Goal: Obtain resource: Obtain resource

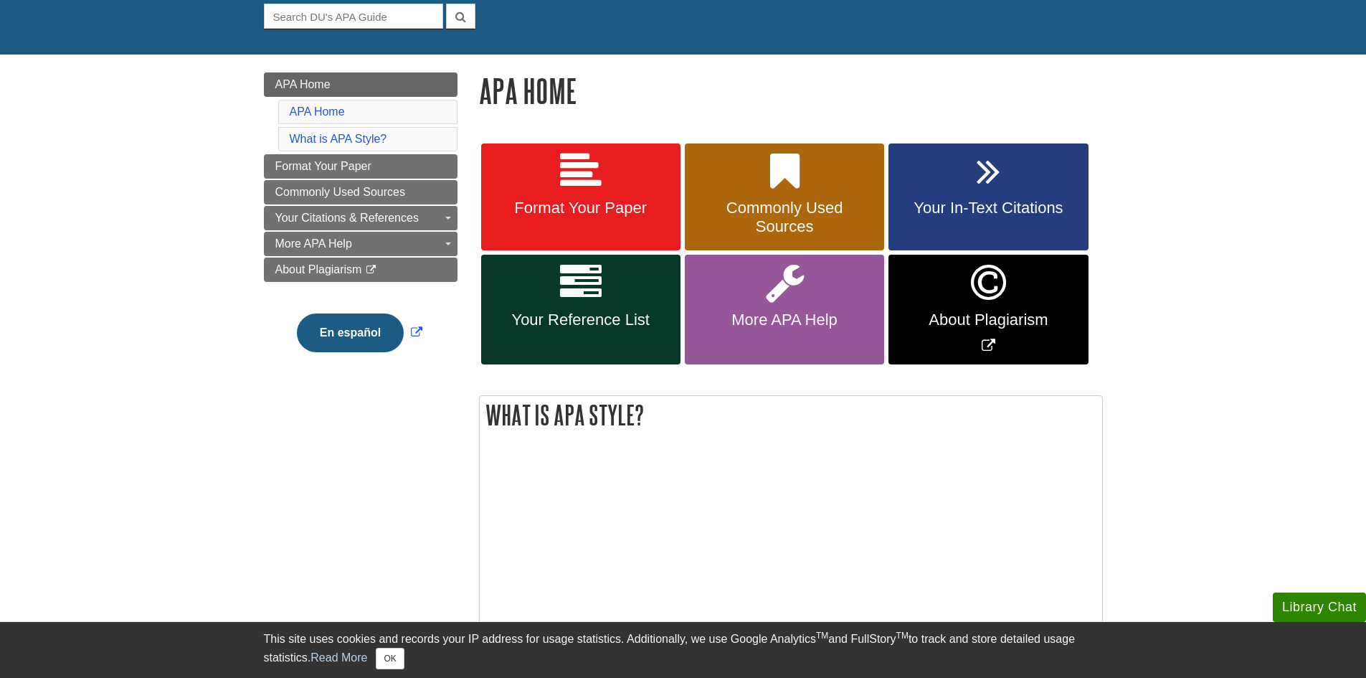
scroll to position [143, 0]
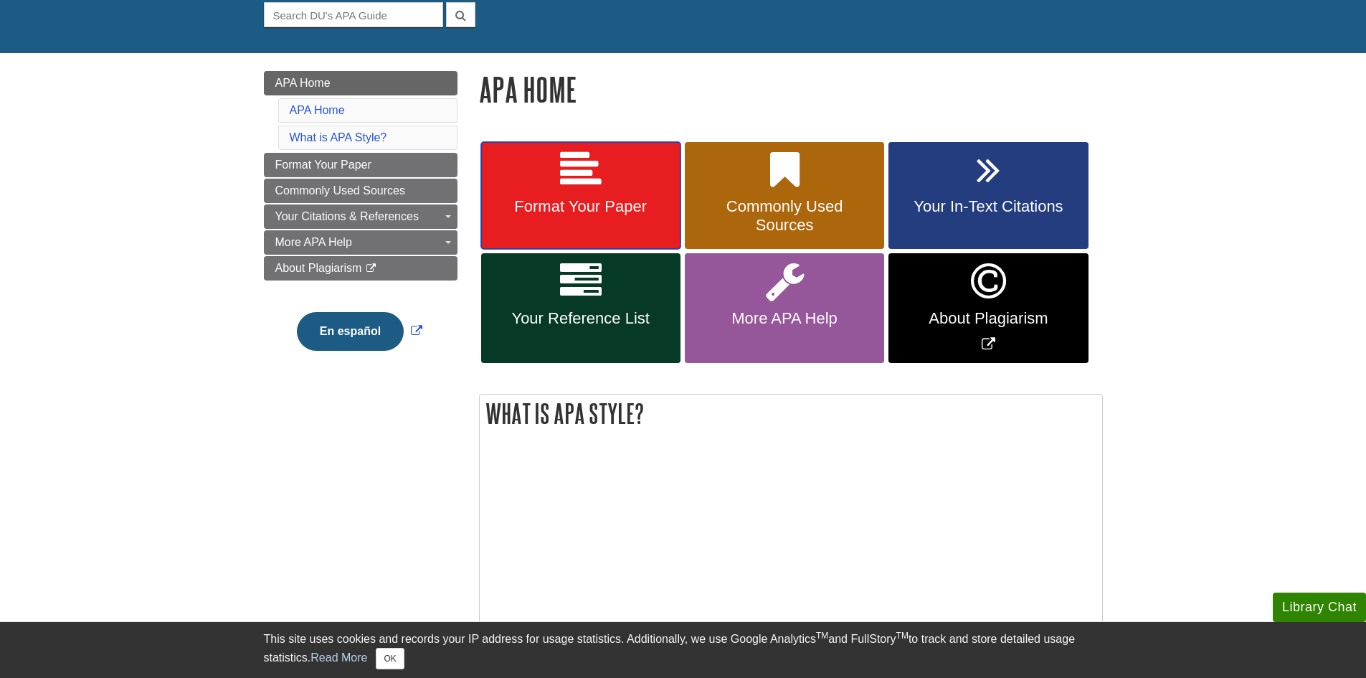
click at [564, 211] on span "Format Your Paper" at bounding box center [581, 206] width 178 height 19
click at [592, 191] on link "Format Your Paper" at bounding box center [580, 196] width 199 height 108
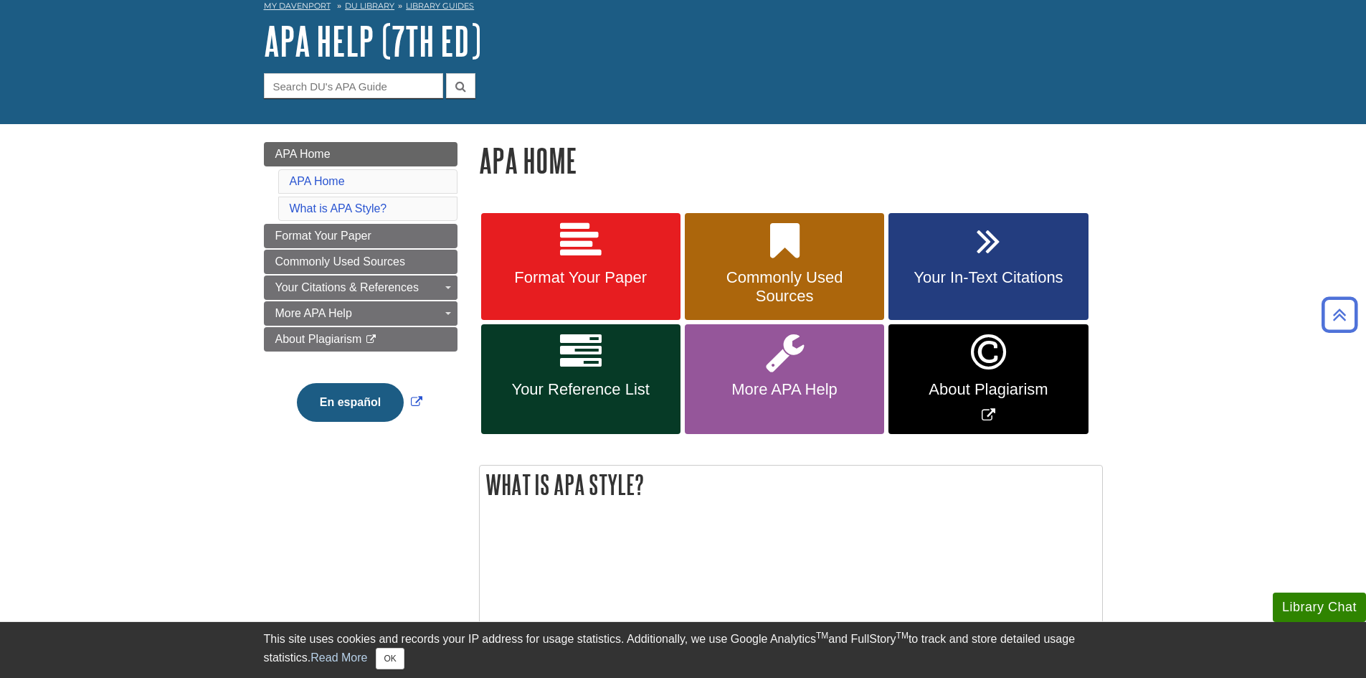
scroll to position [72, 0]
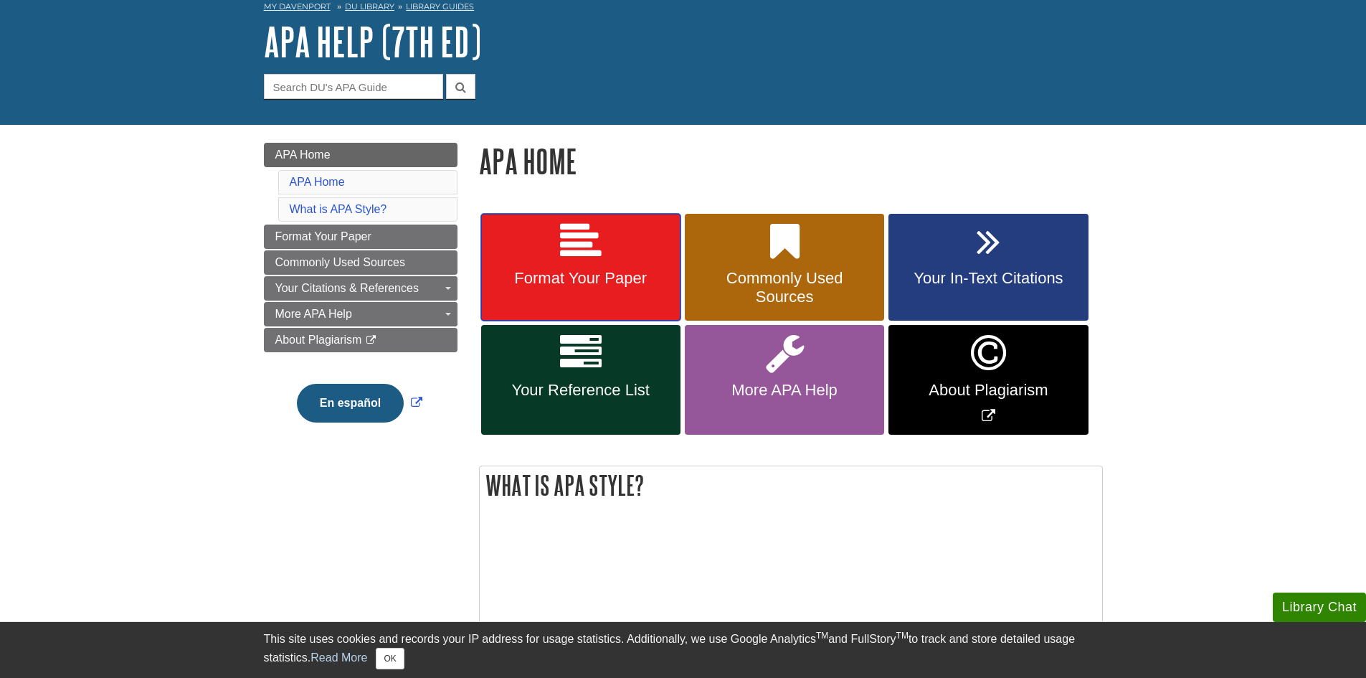
click at [615, 270] on span "Format Your Paper" at bounding box center [581, 278] width 178 height 19
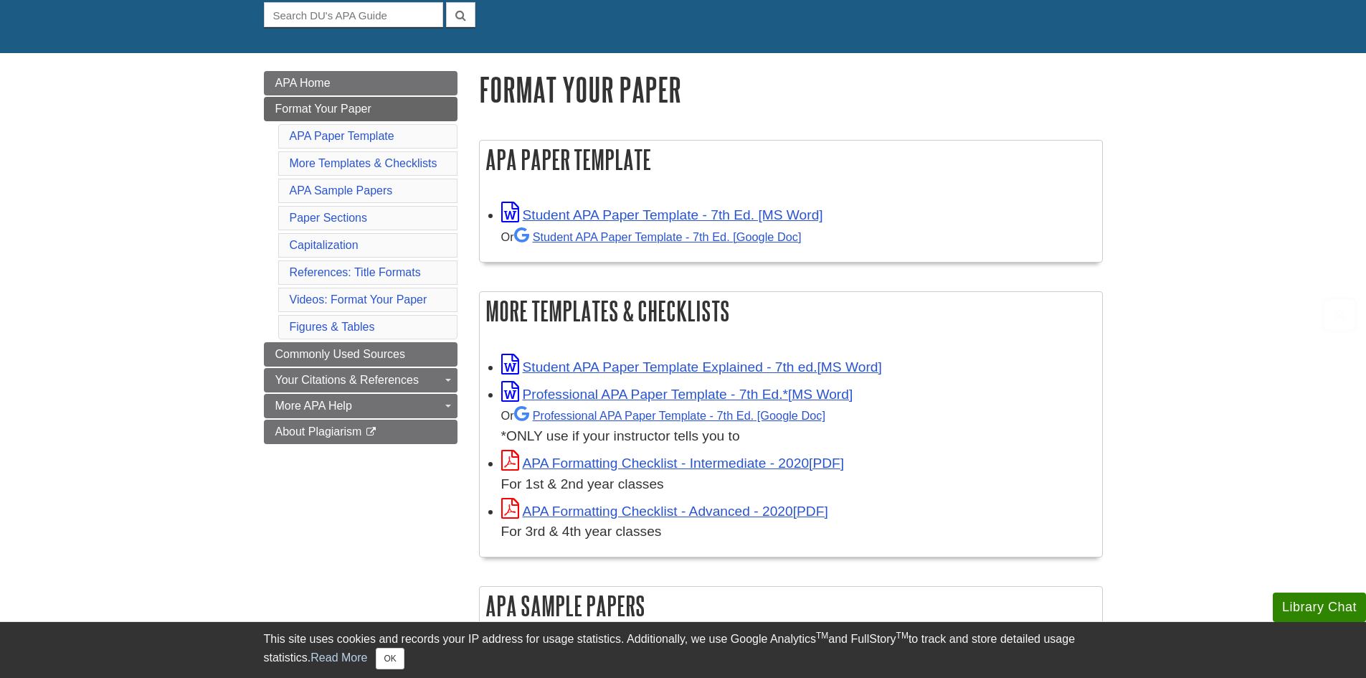
scroll to position [215, 0]
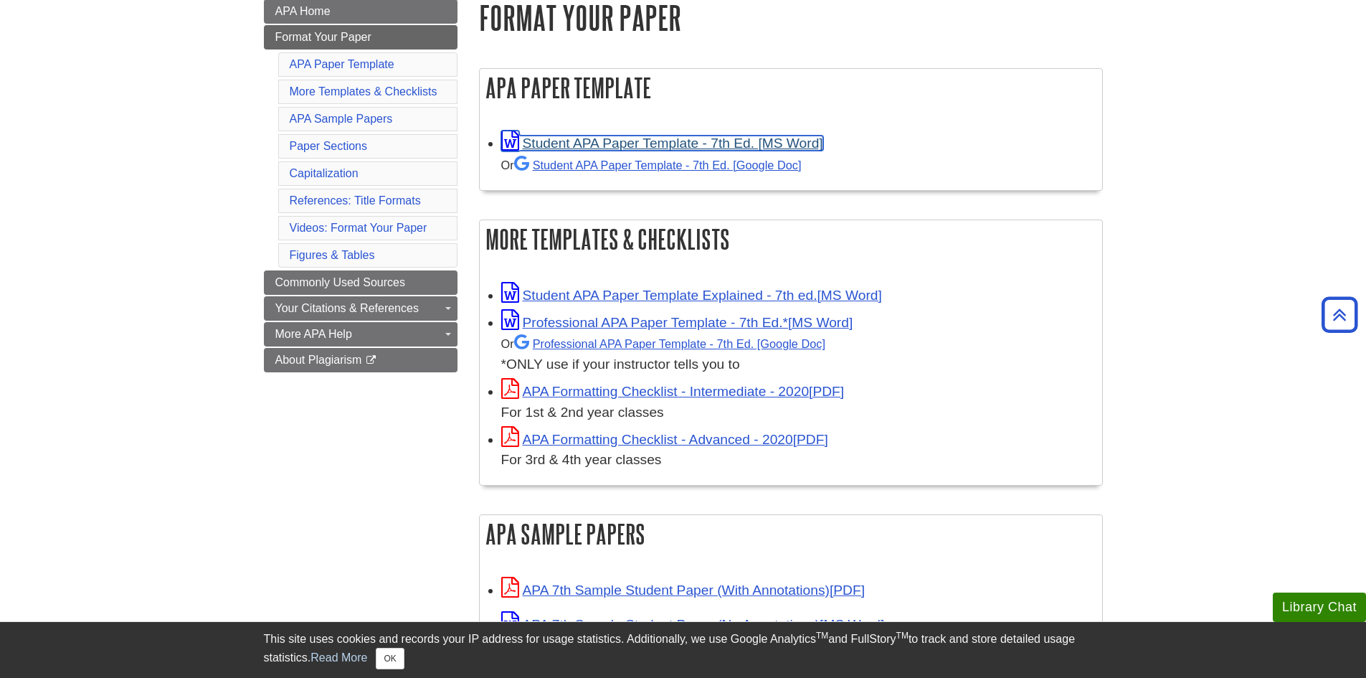
click at [716, 140] on link "Student APA Paper Template - 7th Ed. [MS Word]" at bounding box center [662, 143] width 322 height 15
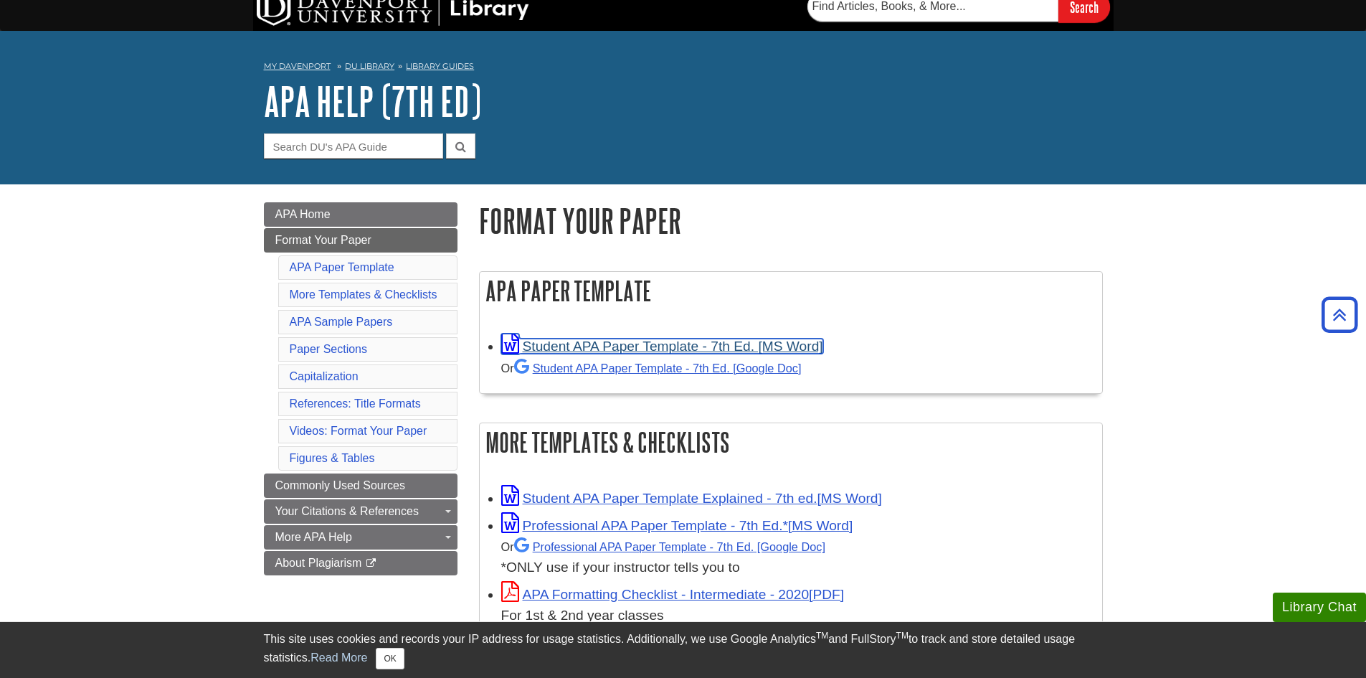
scroll to position [0, 0]
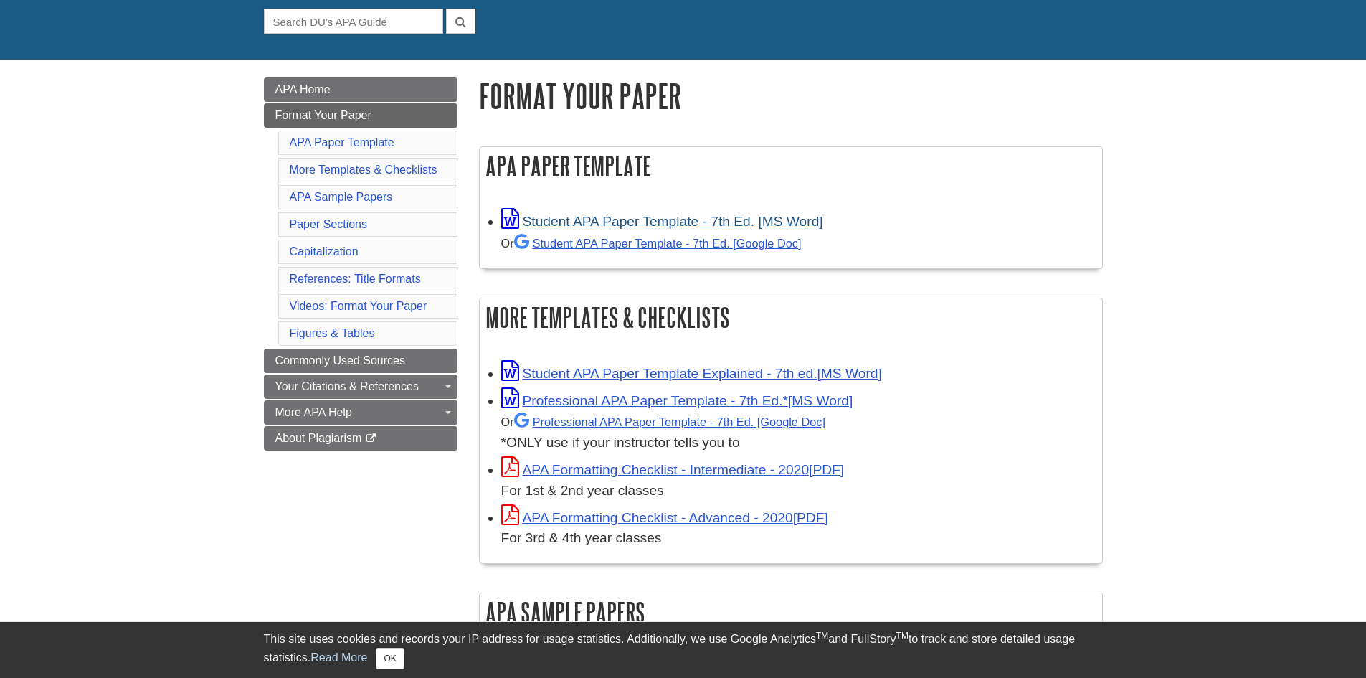
scroll to position [143, 0]
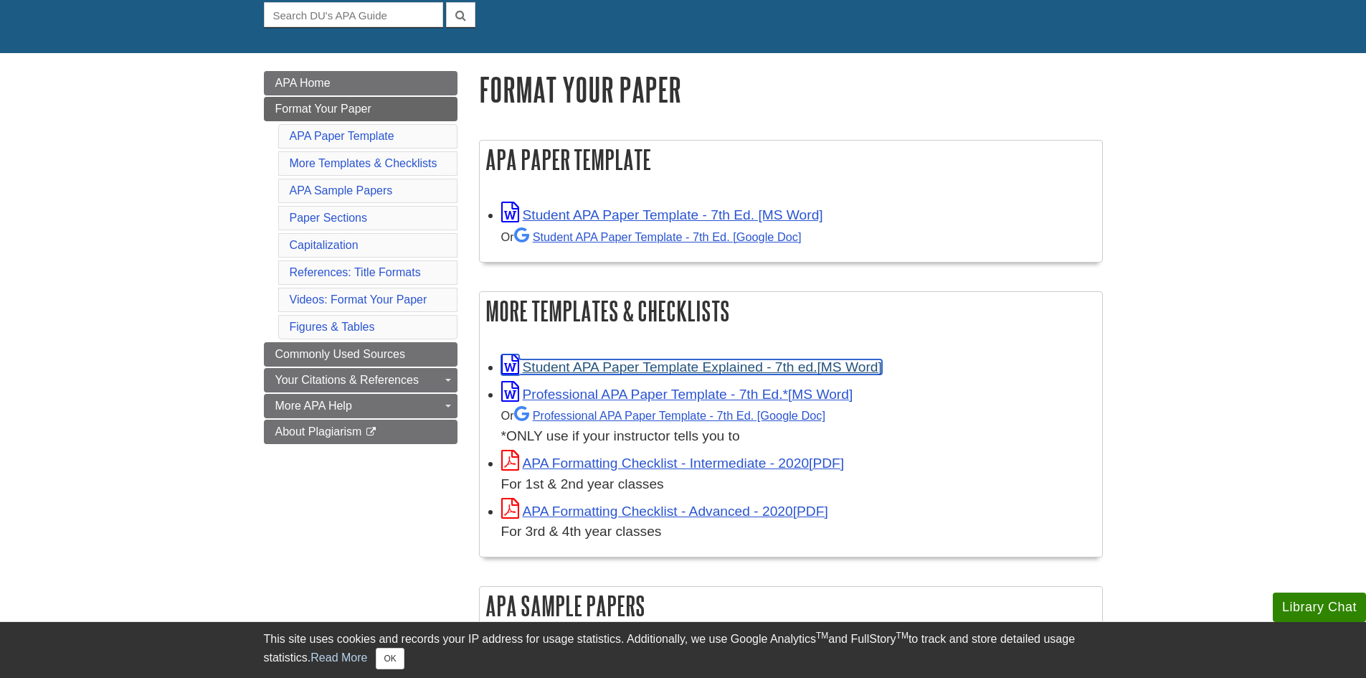
click at [671, 363] on link "Student APA Paper Template Explained - 7th ed." at bounding box center [691, 366] width 381 height 15
click at [722, 360] on link "Student APA Paper Template Explained - 7th ed." at bounding box center [691, 366] width 381 height 15
click at [388, 660] on button "OK" at bounding box center [390, 659] width 28 height 22
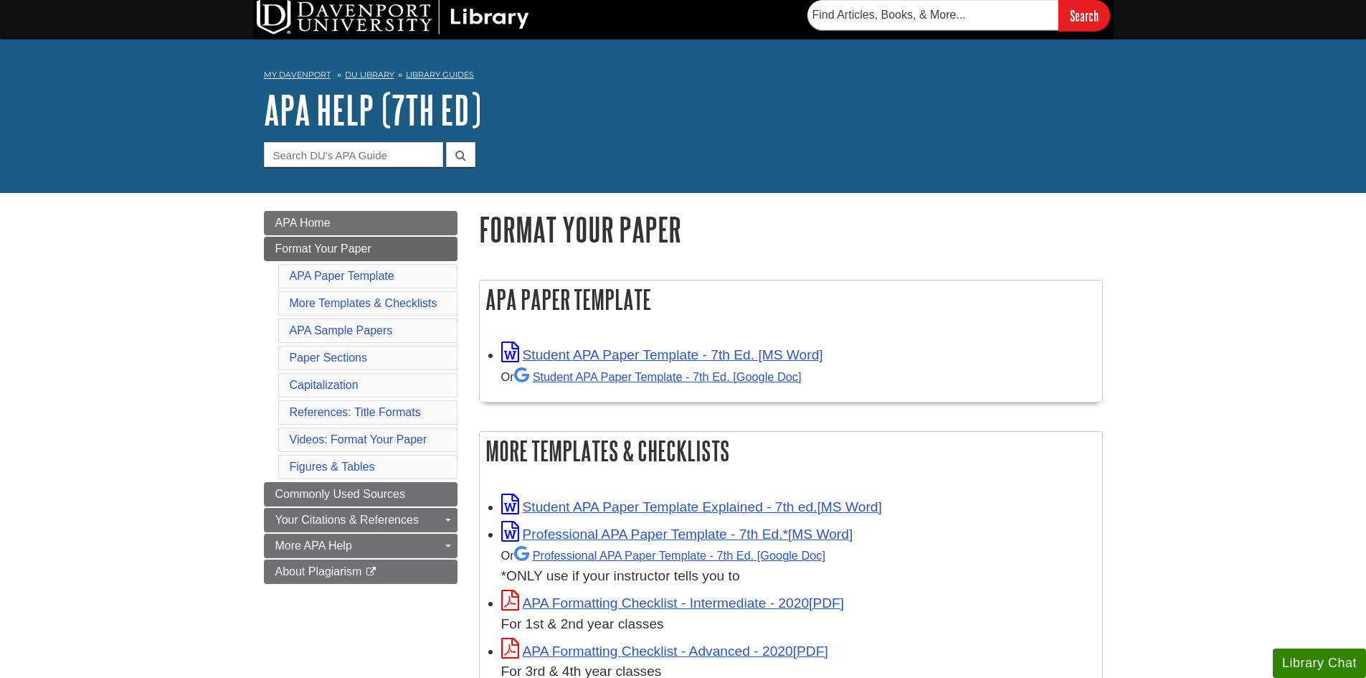
scroll to position [0, 0]
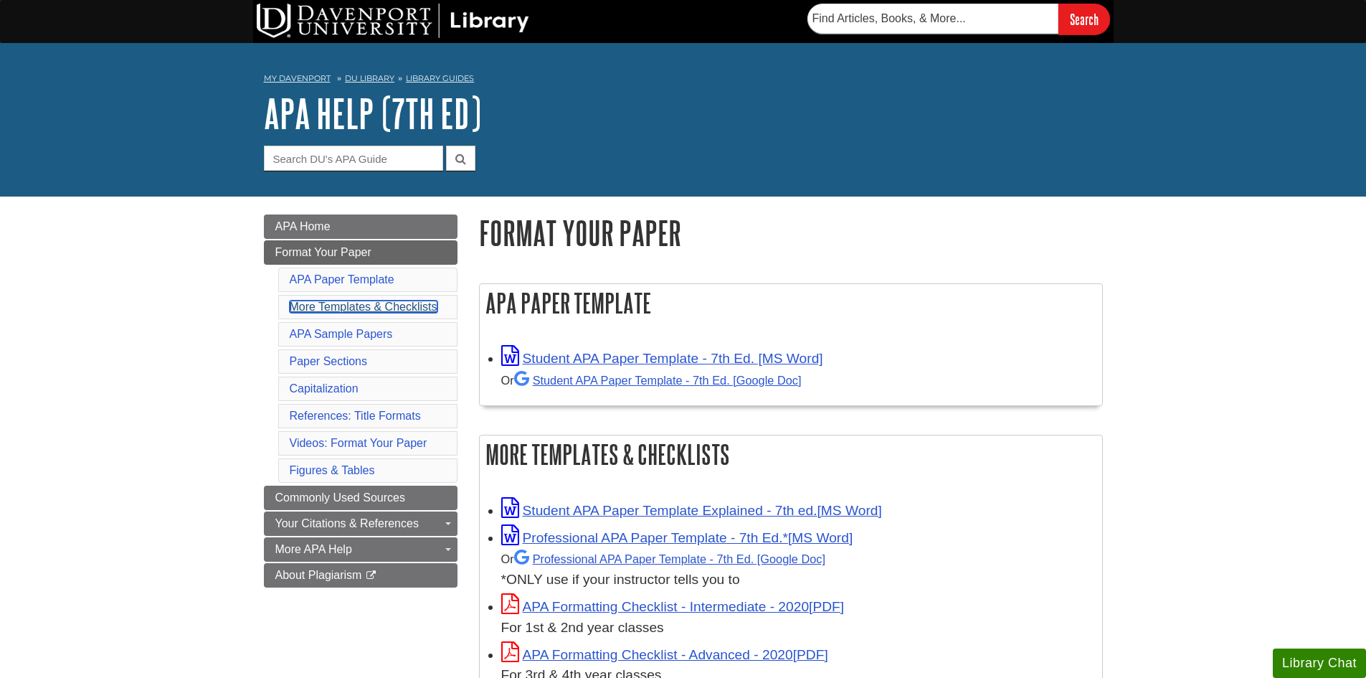
click at [365, 304] on link "More Templates & Checklists" at bounding box center [364, 306] width 148 height 12
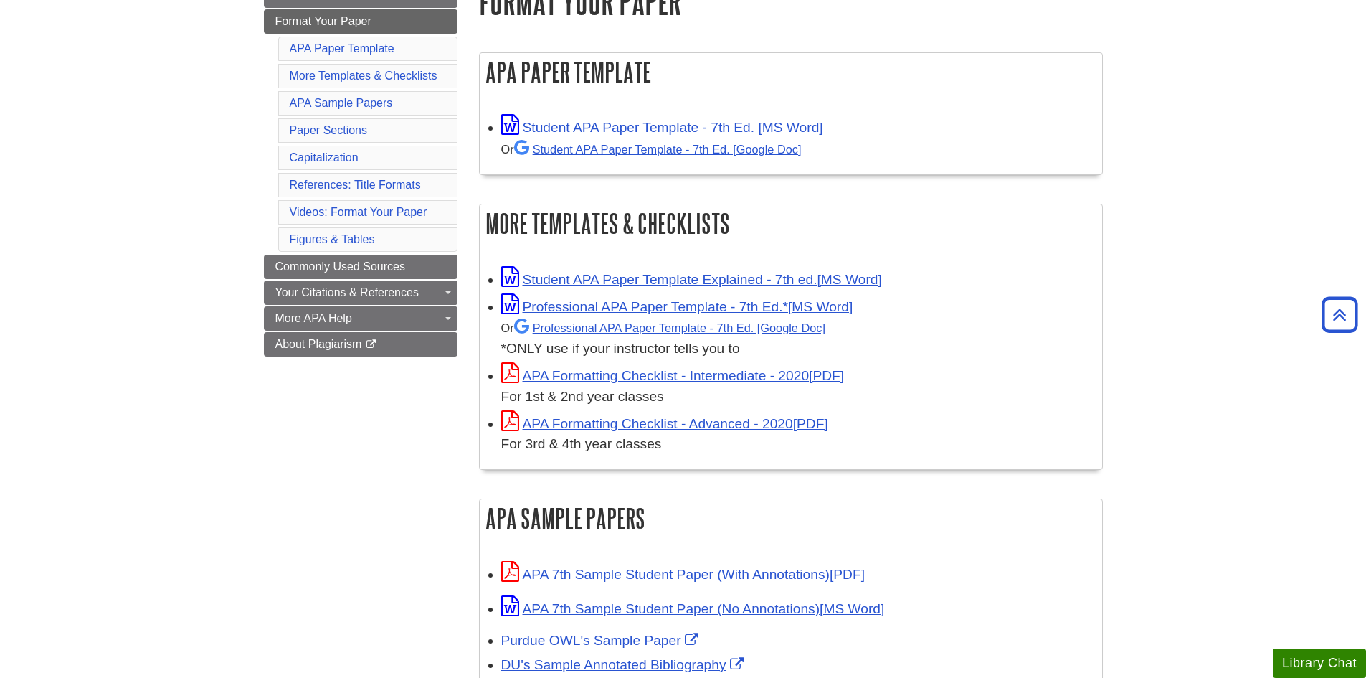
scroll to position [148, 0]
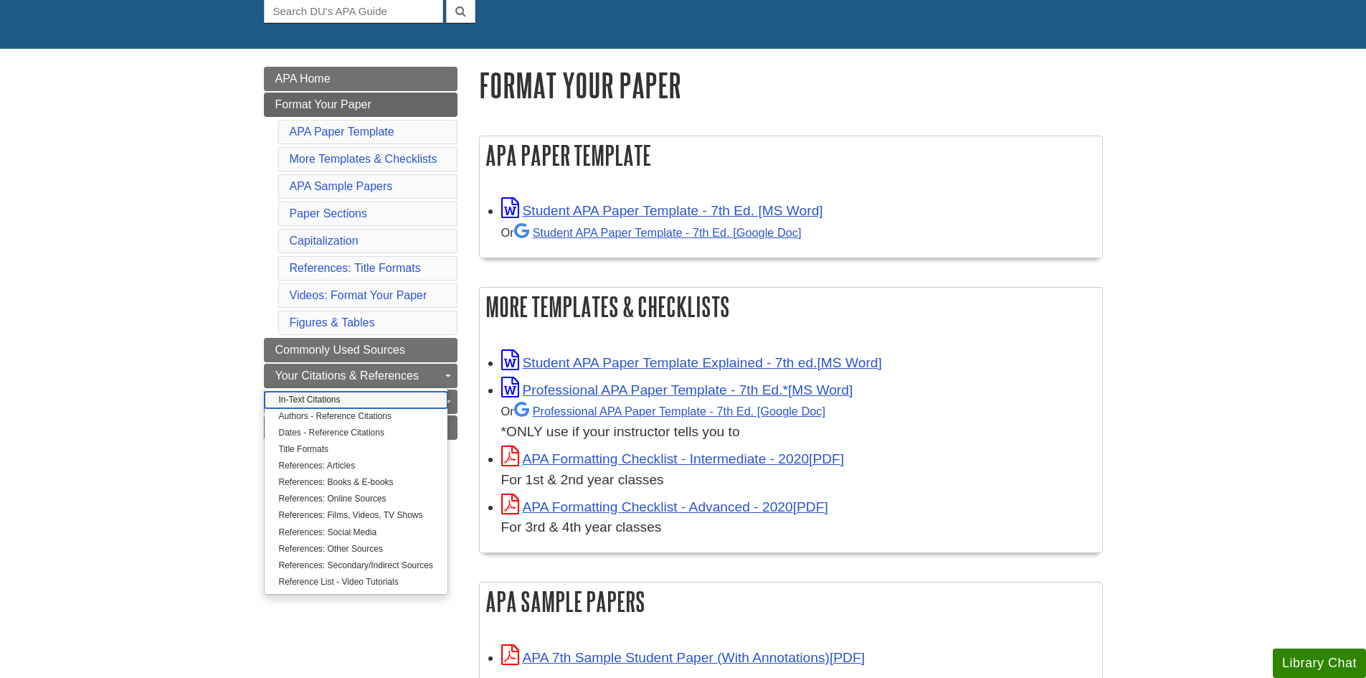
click at [310, 397] on link "In-Text Citations" at bounding box center [356, 400] width 183 height 16
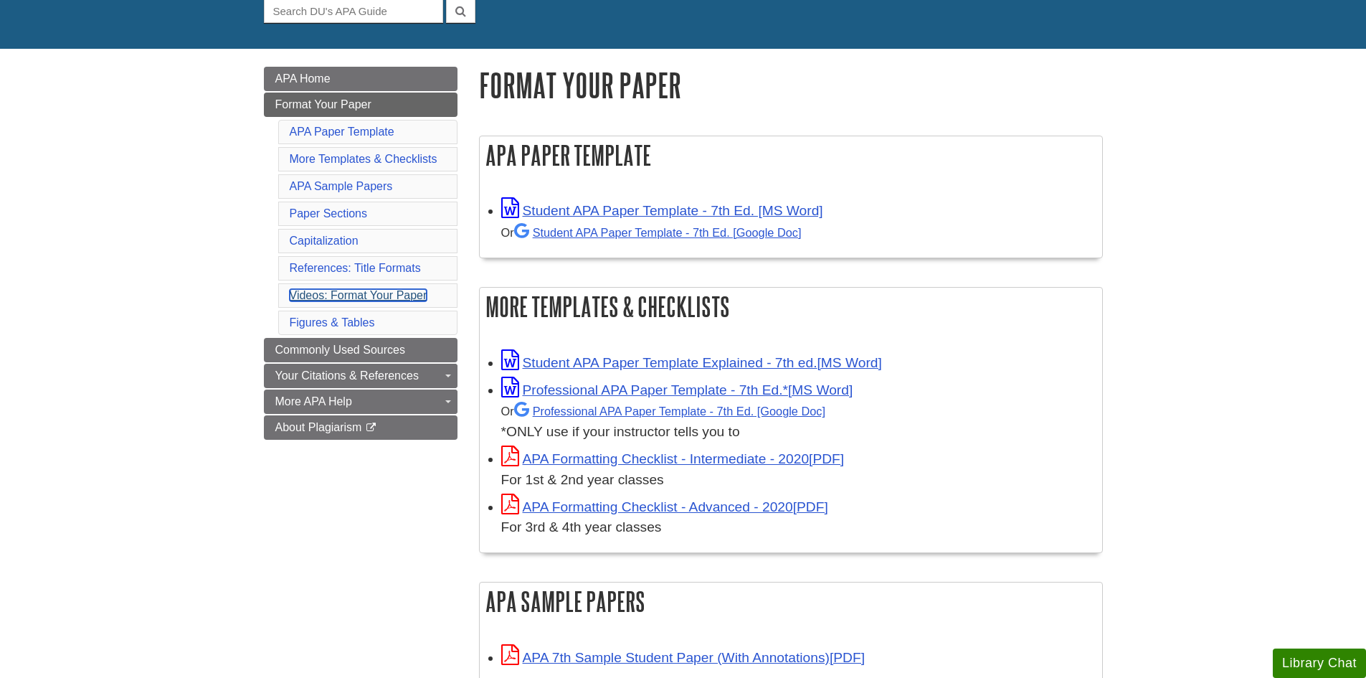
click at [412, 296] on link "Videos: Format Your Paper" at bounding box center [359, 295] width 138 height 12
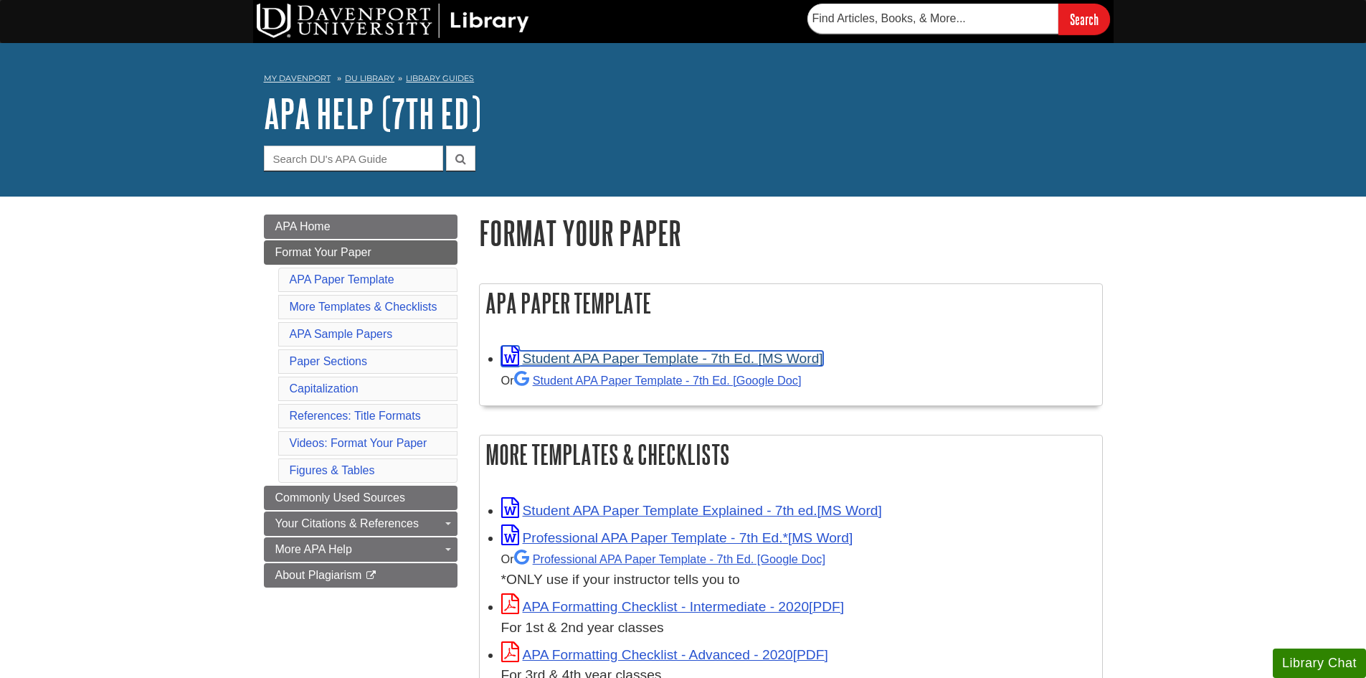
click at [670, 359] on link "Student APA Paper Template - 7th Ed. [MS Word]" at bounding box center [662, 358] width 322 height 15
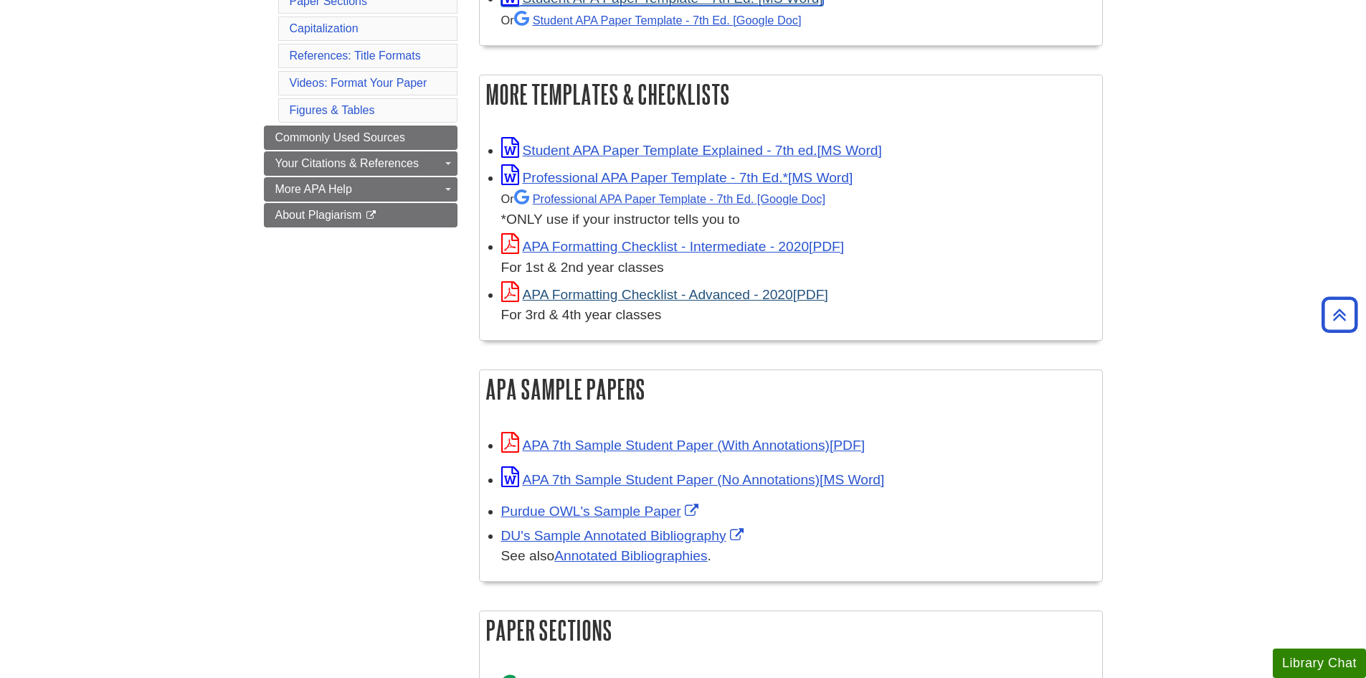
scroll to position [430, 0]
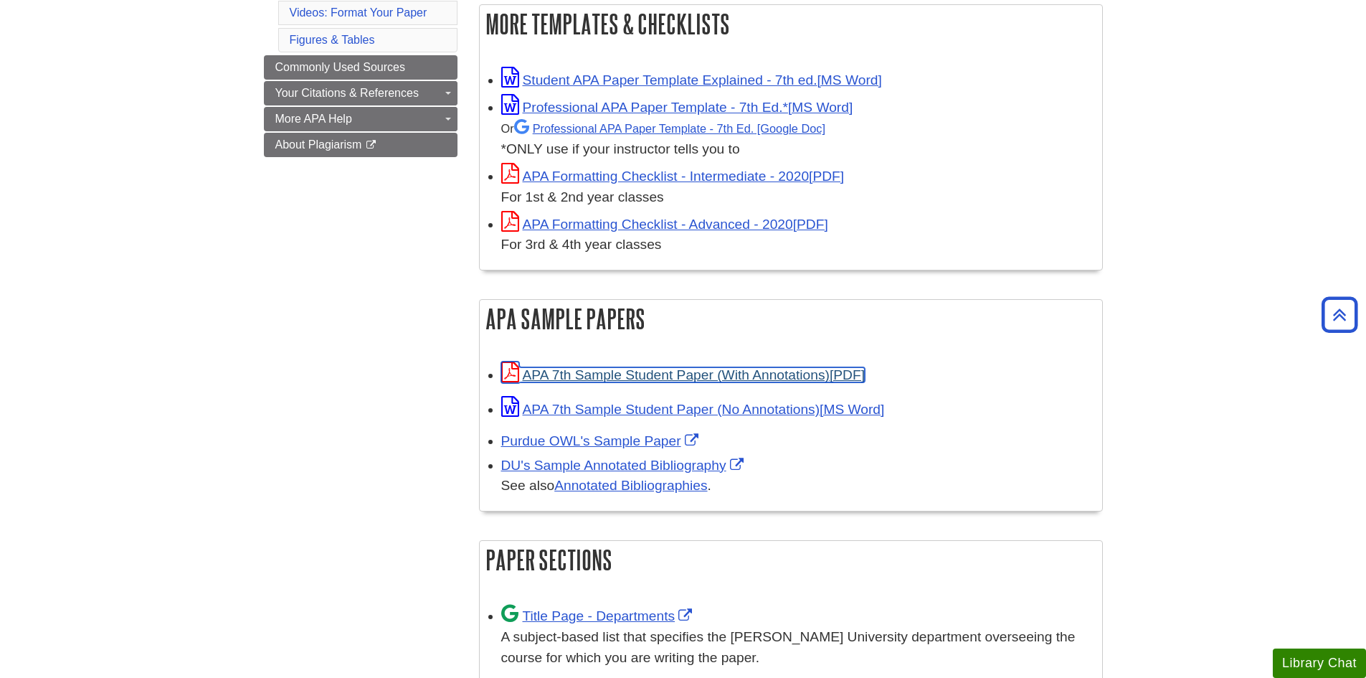
click at [732, 378] on link "APA 7th Sample Student Paper (With Annotations)" at bounding box center [683, 374] width 364 height 15
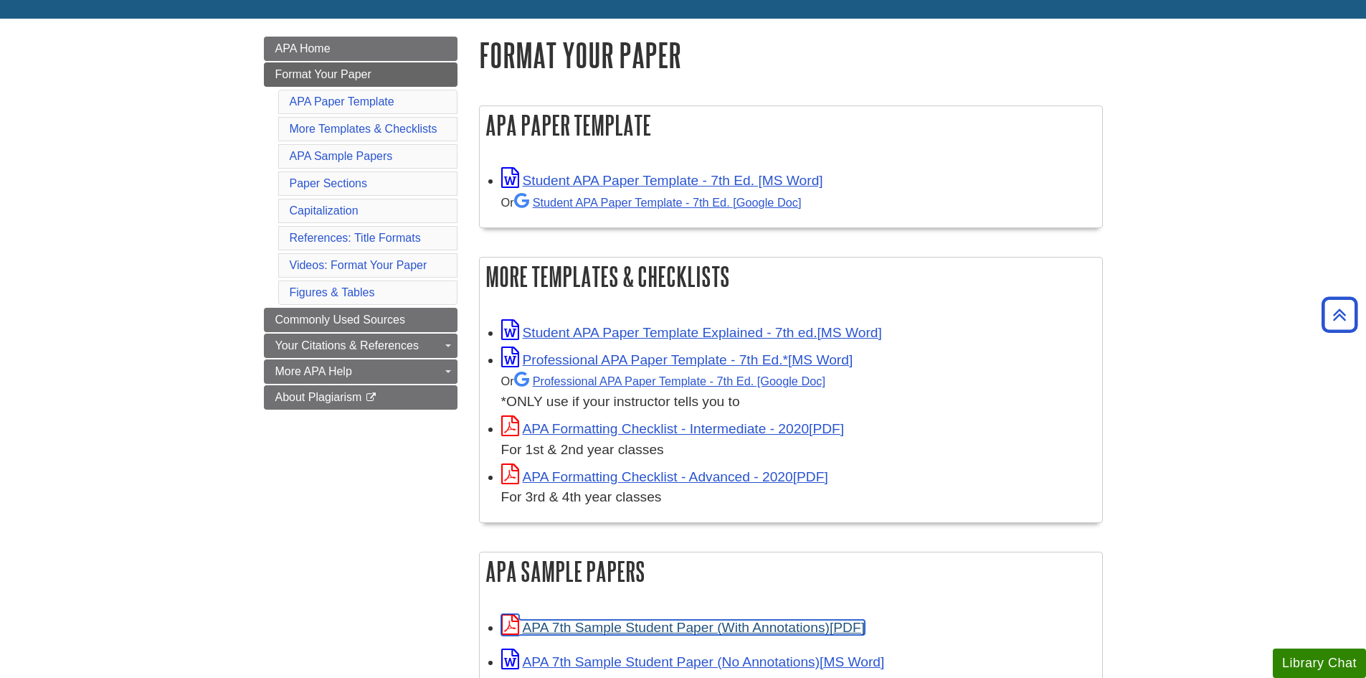
scroll to position [143, 0]
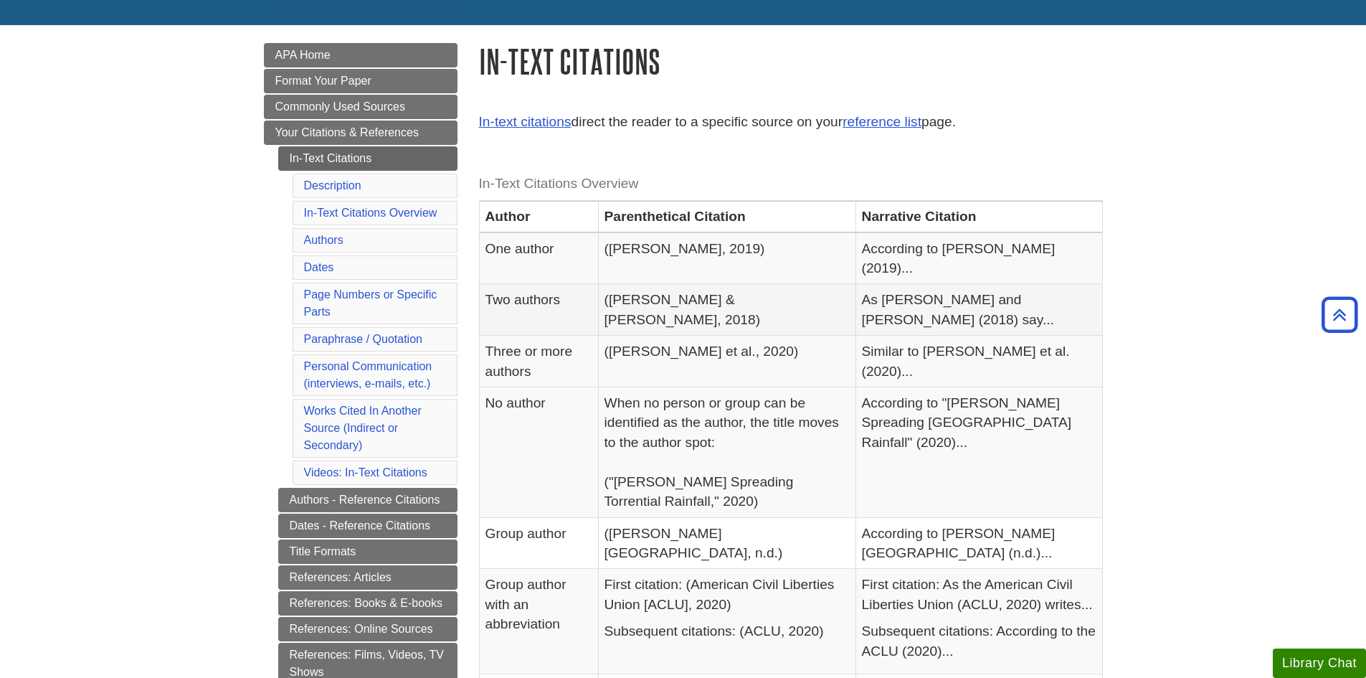
scroll to position [143, 0]
